Goal: Task Accomplishment & Management: Manage account settings

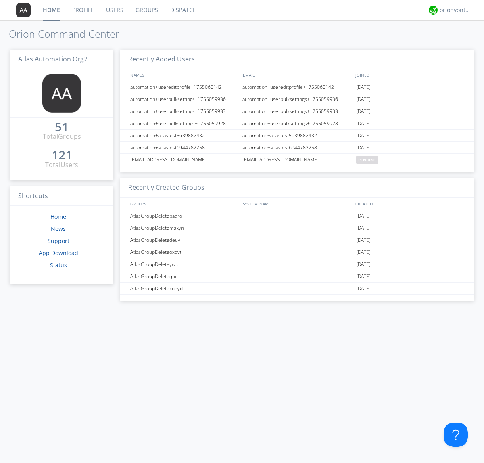
click at [146, 10] on link "Groups" at bounding box center [146, 10] width 35 height 20
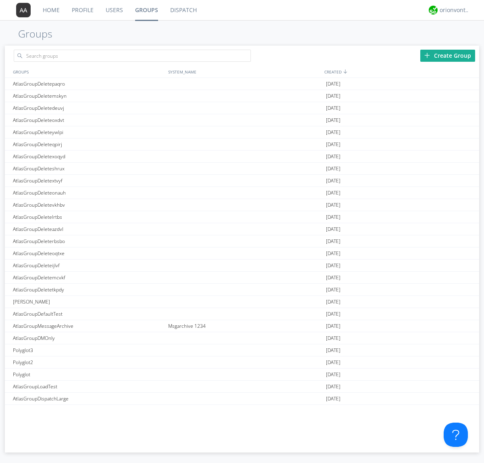
click at [146, 10] on link "Groups" at bounding box center [146, 10] width 35 height 20
click at [448, 55] on div "Create Group" at bounding box center [447, 56] width 55 height 12
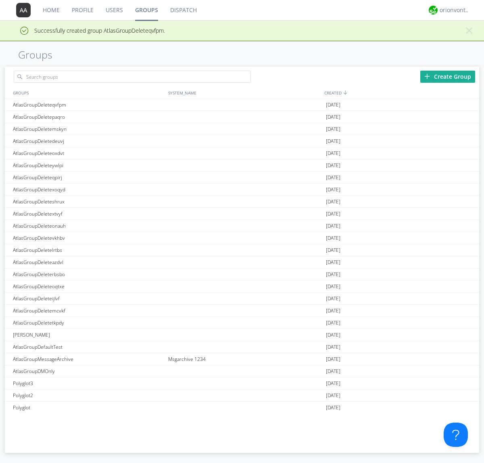
click at [146, 10] on link "Groups" at bounding box center [146, 10] width 35 height 20
type input "AtlasGroupDeleteqvfpm"
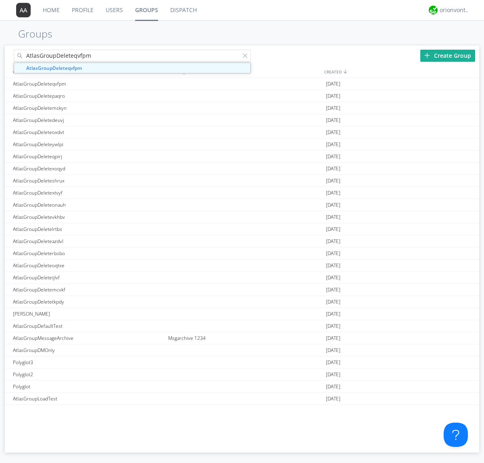
click at [114, 10] on link "Users" at bounding box center [114, 10] width 29 height 20
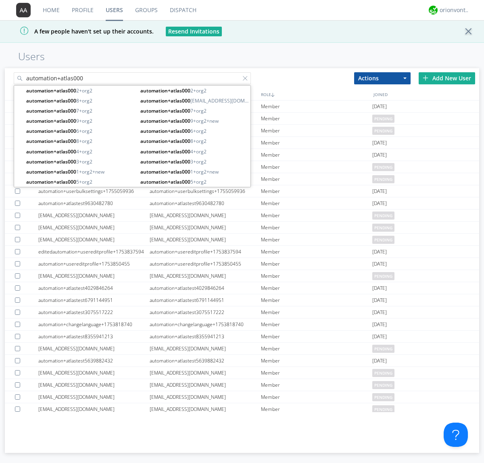
type input "automation+atlas000"
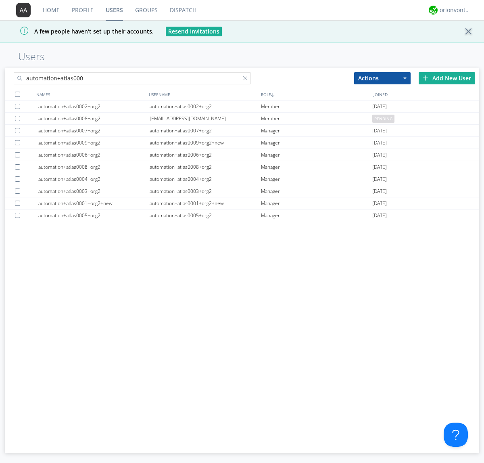
click at [17, 94] on div at bounding box center [17, 94] width 5 height 5
click at [382, 78] on button "Actions" at bounding box center [382, 78] width 56 height 12
click at [382, 92] on link "Add to Group" at bounding box center [383, 92] width 56 height 10
click at [114, 10] on link "Users" at bounding box center [114, 10] width 29 height 20
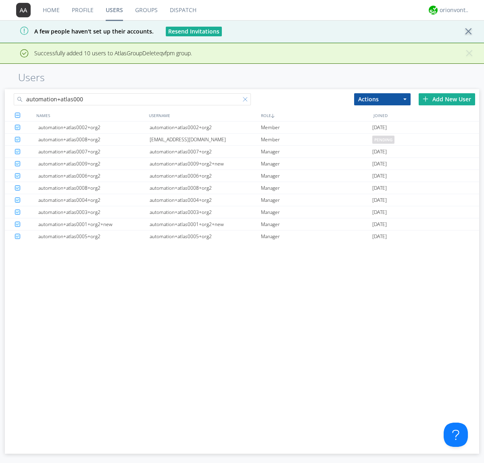
click at [247, 100] on div at bounding box center [247, 101] width 8 height 8
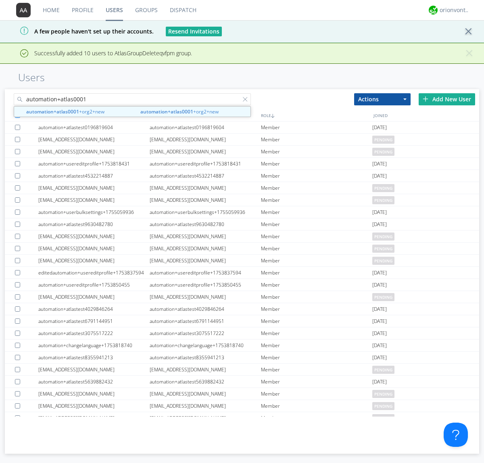
type input "automation+atlas0001"
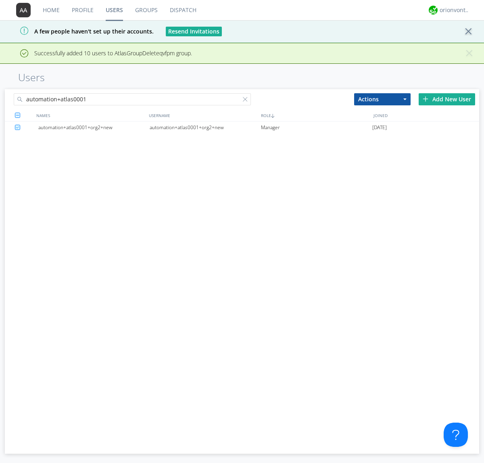
click at [205, 127] on div "automation+atlas0001+org2+new" at bounding box center [205, 127] width 111 height 12
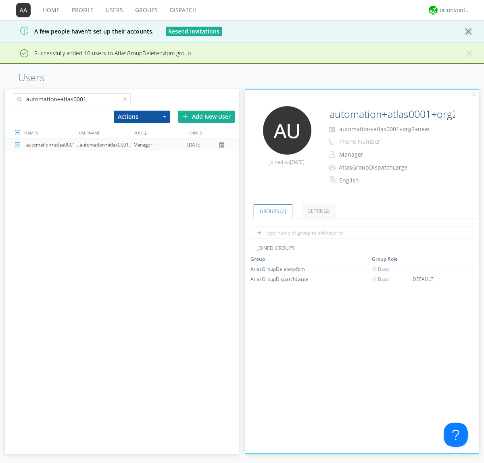
click at [146, 10] on link "Groups" at bounding box center [146, 10] width 35 height 20
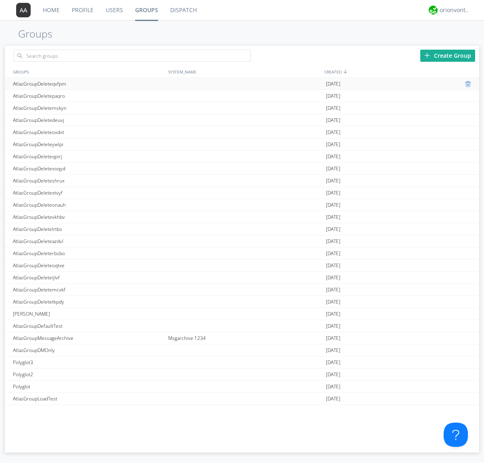
click at [466, 84] on div at bounding box center [469, 84] width 8 height 6
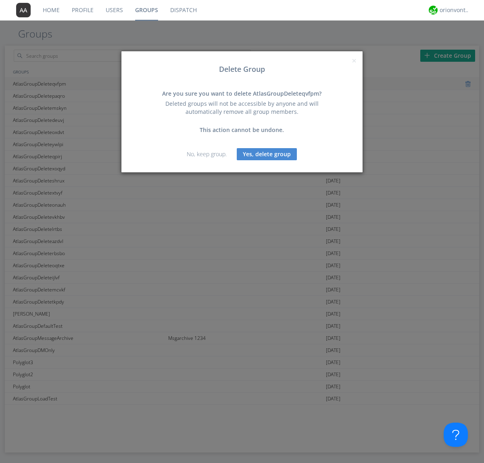
click at [267, 154] on button "Yes, delete group" at bounding box center [267, 154] width 60 height 12
